Goal: Navigation & Orientation: Find specific page/section

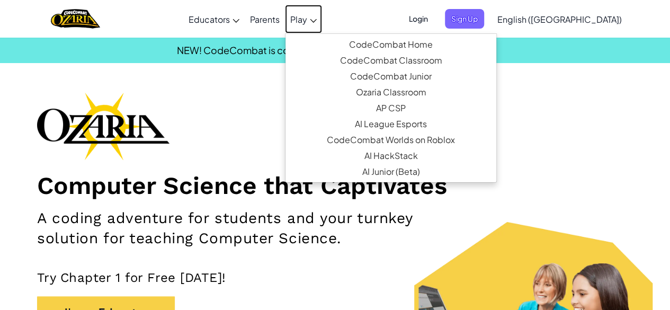
click at [307, 20] on span "Play" at bounding box center [298, 19] width 17 height 11
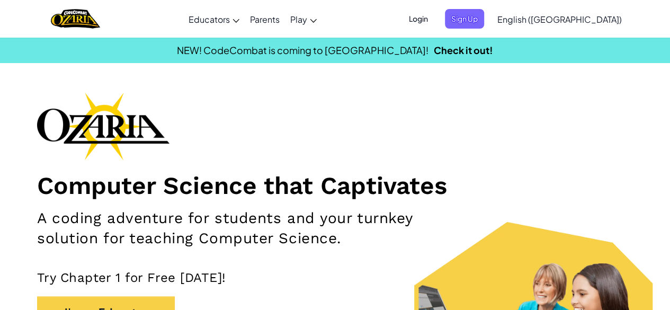
click at [434, 22] on span "Login" at bounding box center [418, 19] width 32 height 20
